Goal: Find contact information: Find contact information

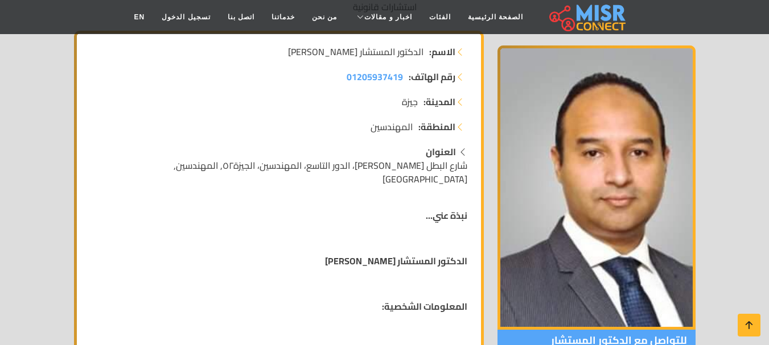
scroll to position [114, 0]
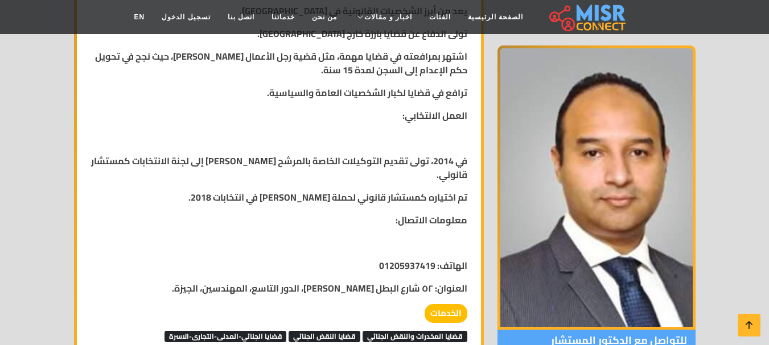
scroll to position [751, 0]
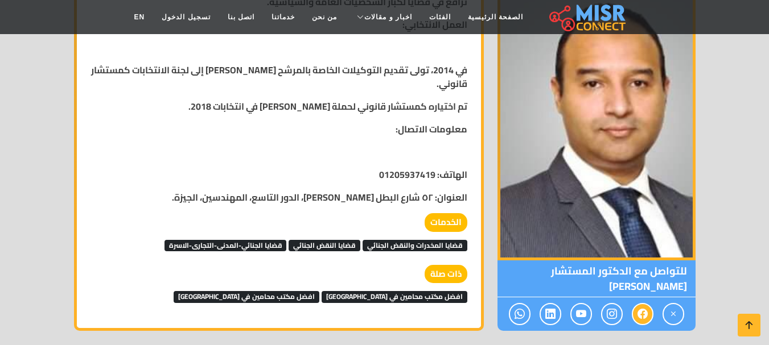
click at [648, 306] on link at bounding box center [643, 314] width 22 height 22
click at [608, 305] on icon at bounding box center [612, 314] width 10 height 19
click at [520, 305] on icon at bounding box center [519, 314] width 10 height 19
click at [512, 303] on span at bounding box center [520, 314] width 22 height 22
click at [550, 305] on icon at bounding box center [550, 314] width 10 height 19
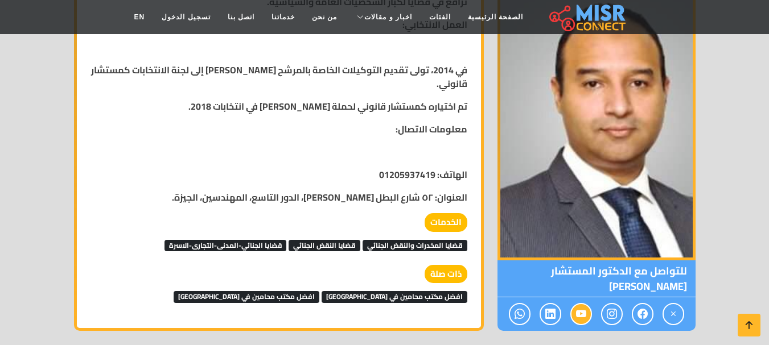
click at [584, 305] on icon at bounding box center [581, 314] width 10 height 19
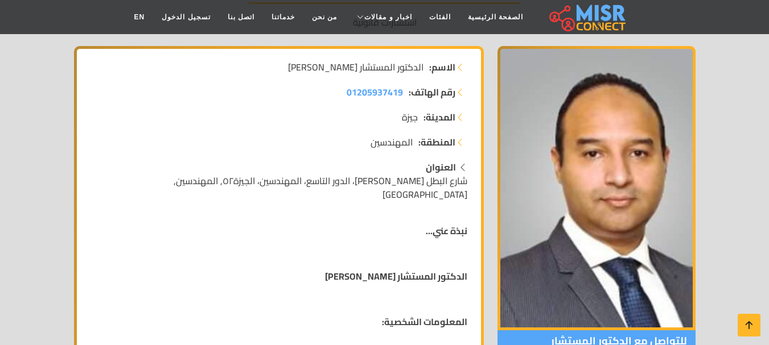
scroll to position [182, 0]
